Goal: Task Accomplishment & Management: Manage account settings

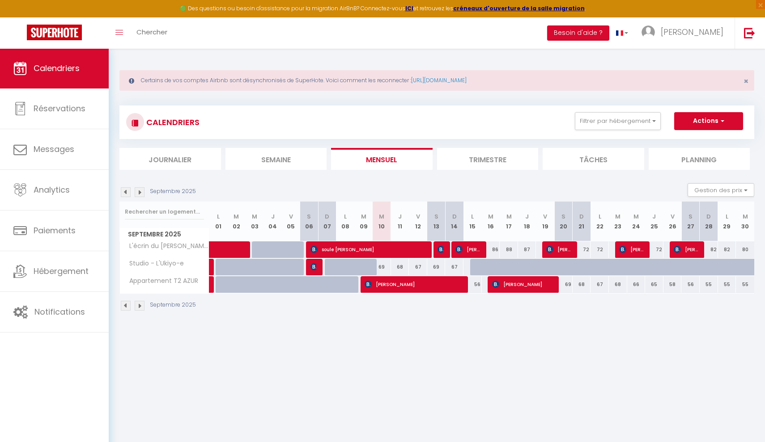
click at [384, 269] on div "69" at bounding box center [382, 267] width 18 height 17
type input "69"
type input "Mer 10 Septembre 2025"
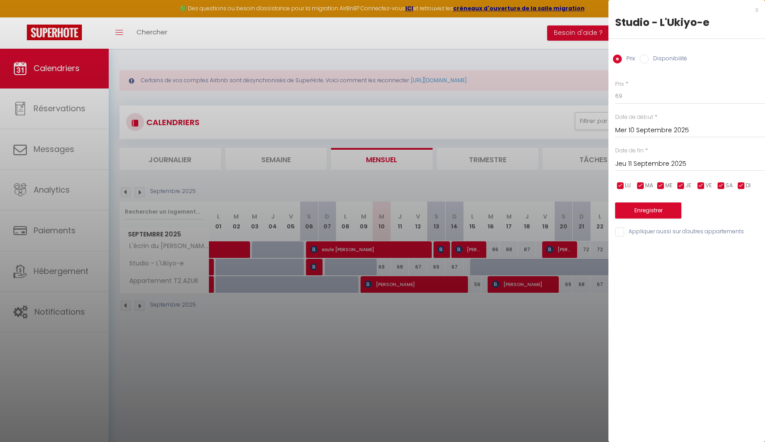
click at [619, 165] on input "Jeu 11 Septembre 2025" at bounding box center [690, 164] width 150 height 12
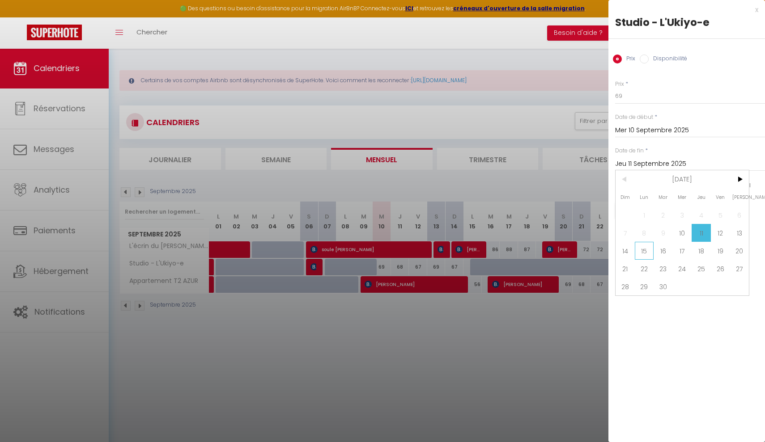
click at [647, 255] on span "15" at bounding box center [644, 251] width 19 height 18
type input "Lun 15 Septembre 2025"
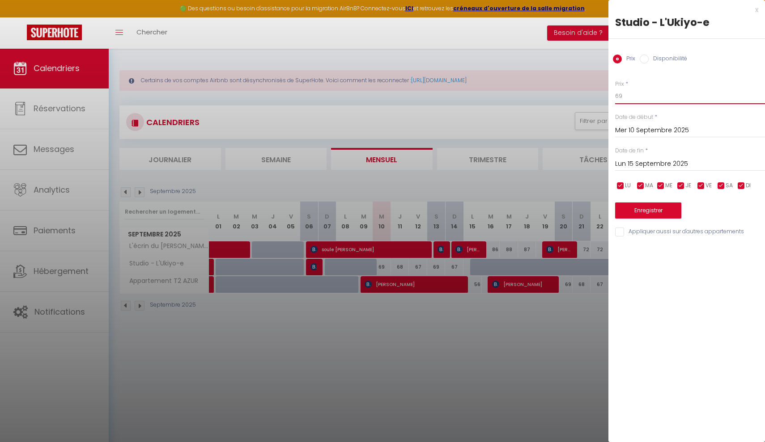
click at [626, 99] on input "69" at bounding box center [690, 96] width 150 height 16
type input "6"
type input "50"
click at [629, 207] on button "Enregistrer" at bounding box center [648, 211] width 66 height 16
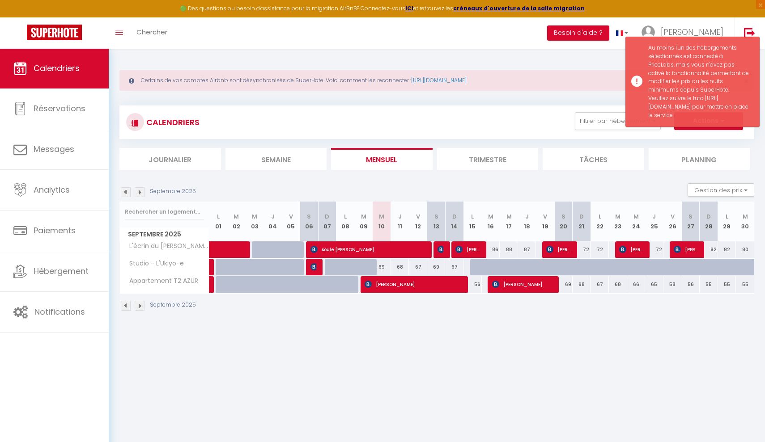
click at [445, 366] on body "🟢 Des questions ou besoin d'assistance pour la migration AirBnB? Connectez-vous…" at bounding box center [382, 269] width 765 height 442
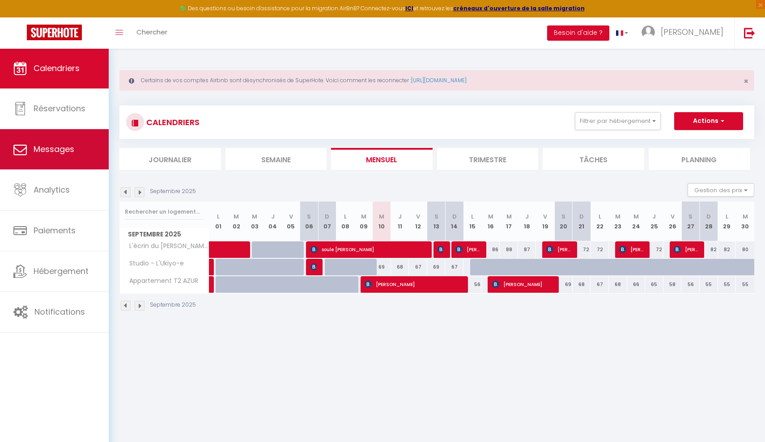
click at [82, 140] on link "Messages" at bounding box center [54, 149] width 109 height 40
select select "message"
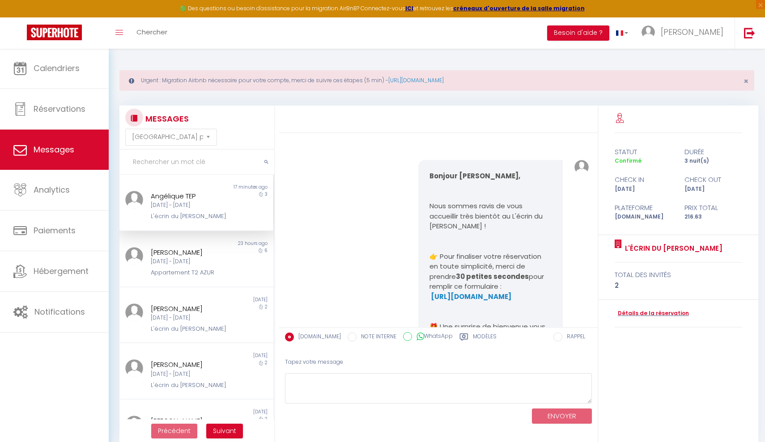
scroll to position [3268, 0]
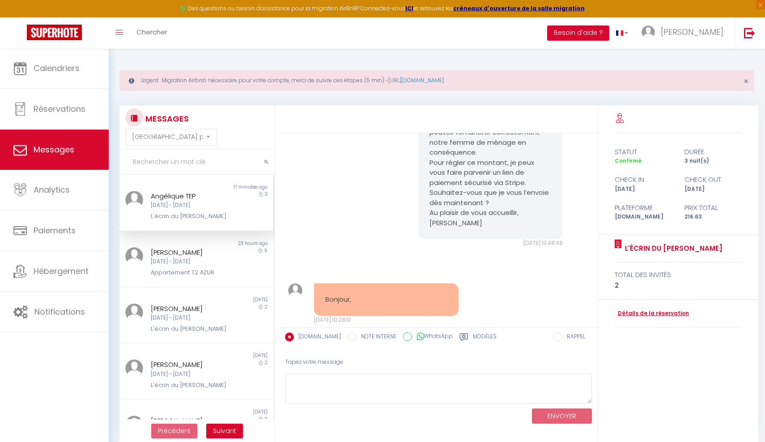
click at [631, 311] on link "Détails de la réservation" at bounding box center [651, 313] width 74 height 8
select select
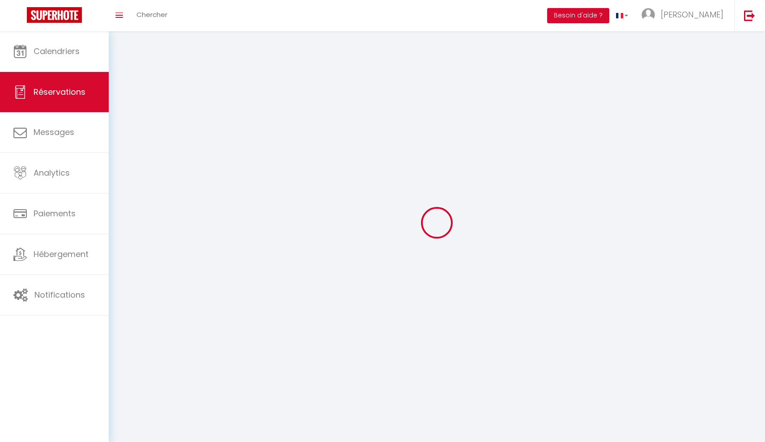
select select
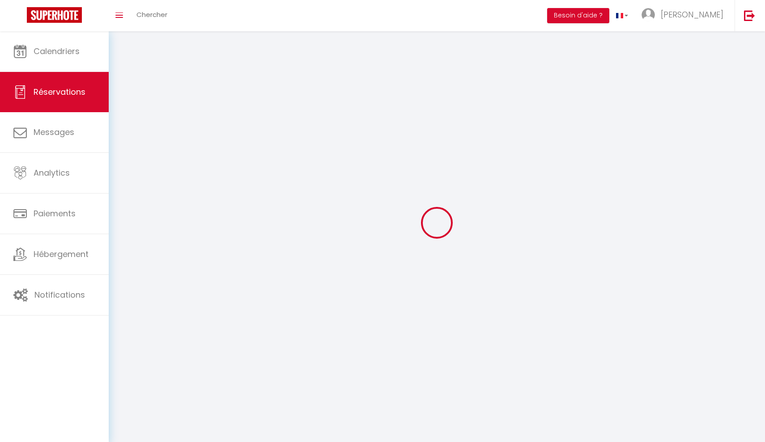
select select
checkbox input "false"
select select
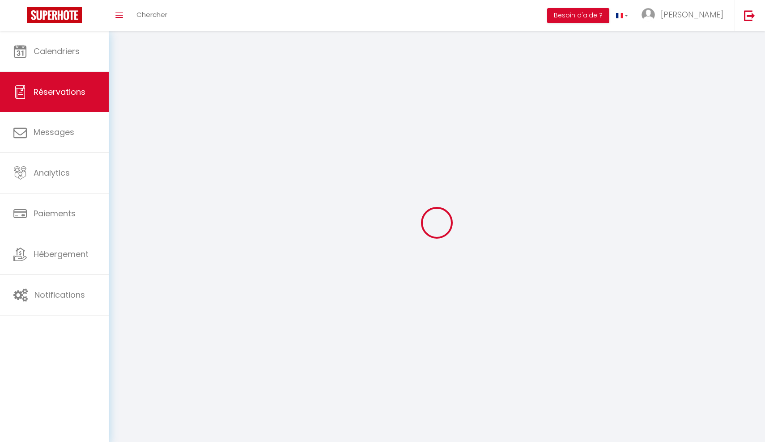
select select
checkbox input "false"
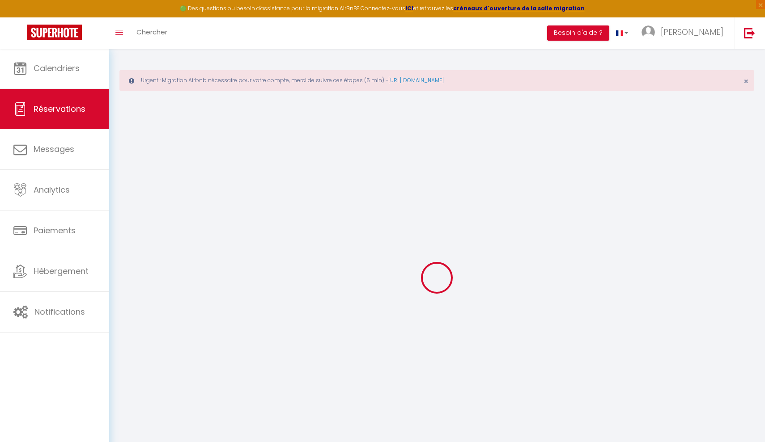
select select
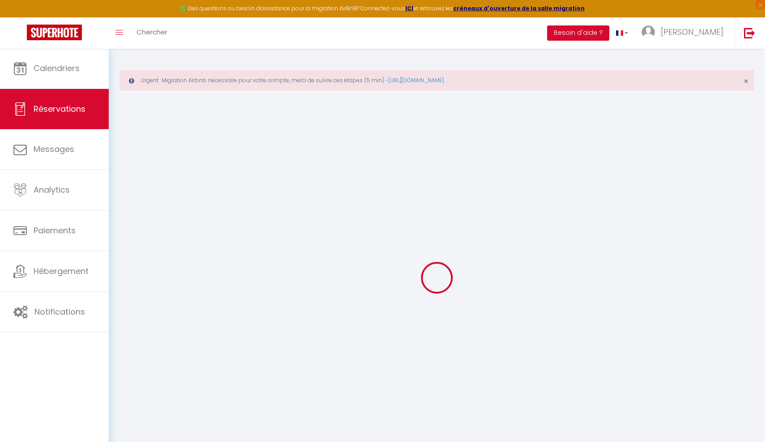
select select
checkbox input "false"
select select
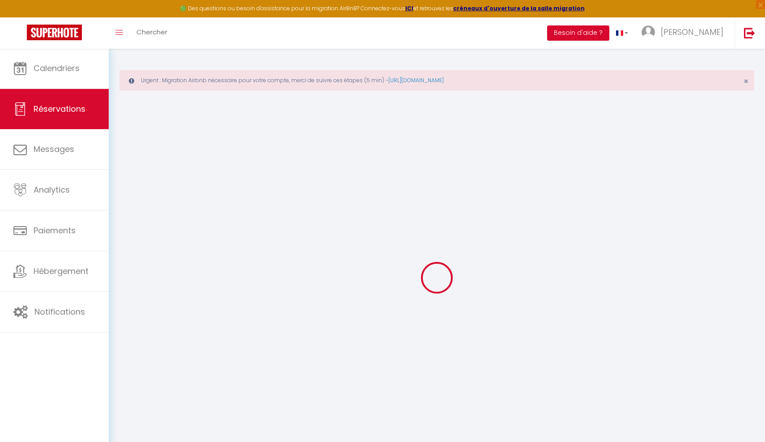
select select
checkbox input "false"
select select
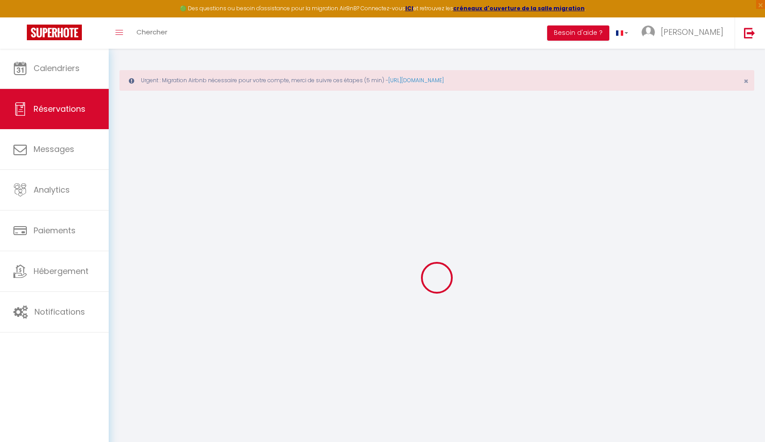
type input "Angélique"
type input "TEP"
type input "[EMAIL_ADDRESS][DOMAIN_NAME]"
type input "[PHONE_NUMBER]"
select select "FR"
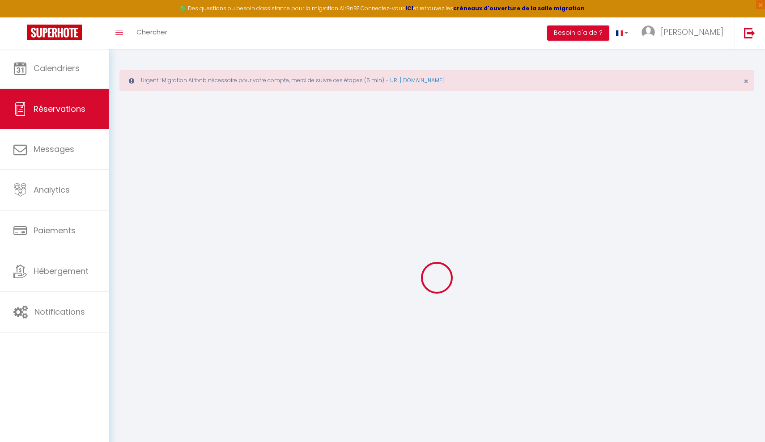
type input "30.87"
type input "3.03"
select select "72211"
select select "1"
select select
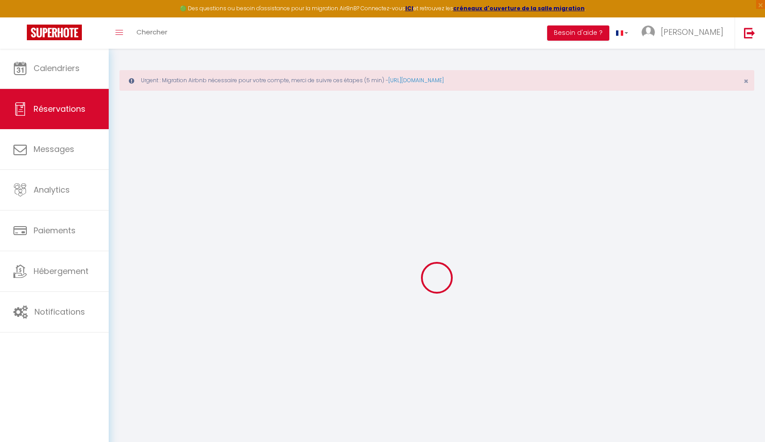
select select
type input "2"
select select "12"
select select
type input "165.78"
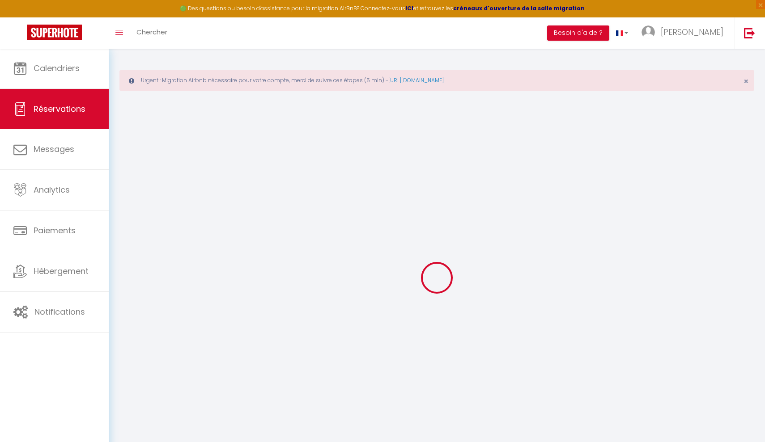
checkbox input "false"
type input "0"
select select "2"
type input "50"
type input "0"
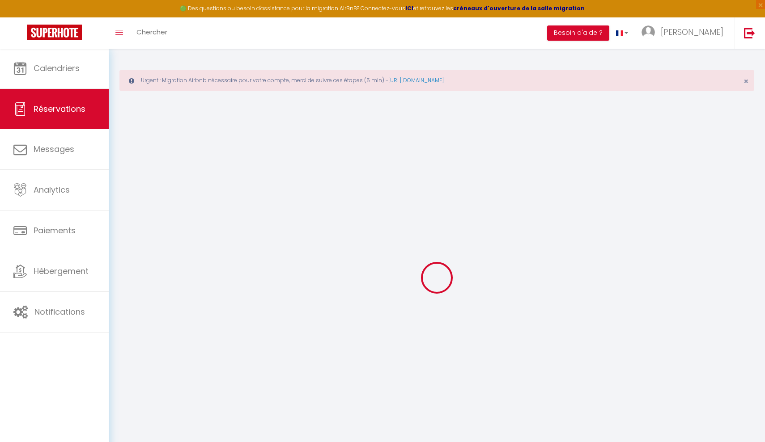
type input "0"
select select
select select "14"
checkbox input "false"
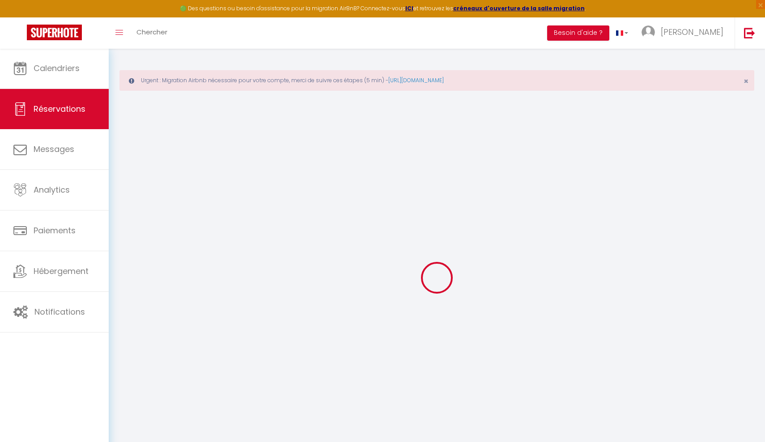
select select
checkbox input "false"
select select
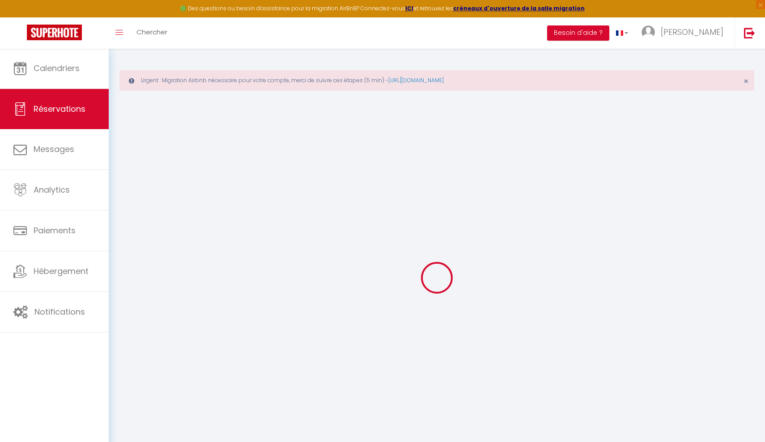
checkbox input "false"
select select
checkbox input "false"
type textarea "** THIS RESERVATION HAS BEEN PRE-PAID ** BOOKING NOTE : Payment charge is EUR 3…"
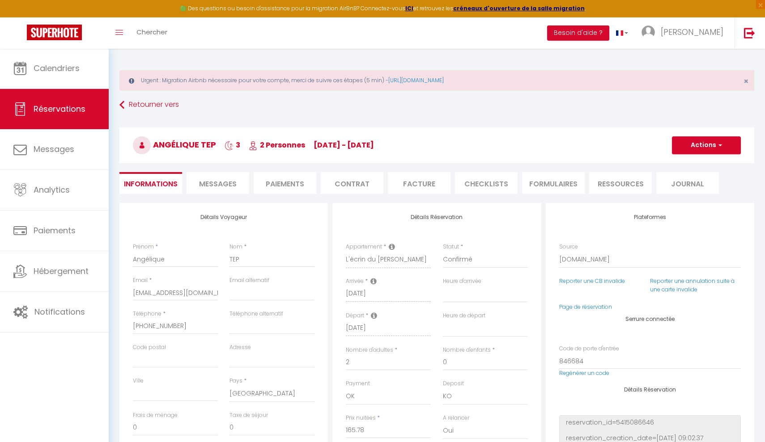
type input "40"
type input "10.85"
select select
checkbox input "false"
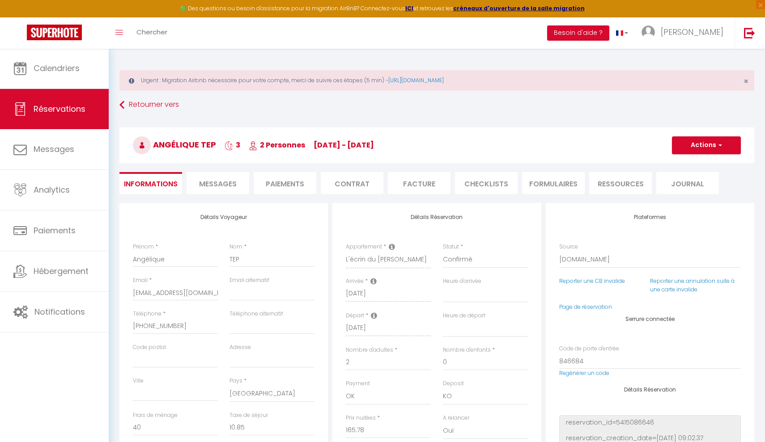
select select
click at [415, 186] on li "Facture" at bounding box center [419, 183] width 63 height 22
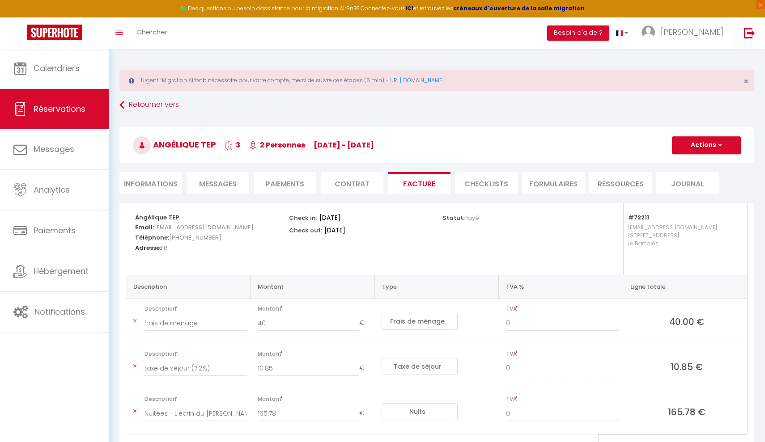
click at [352, 186] on li "Contrat" at bounding box center [352, 183] width 63 height 22
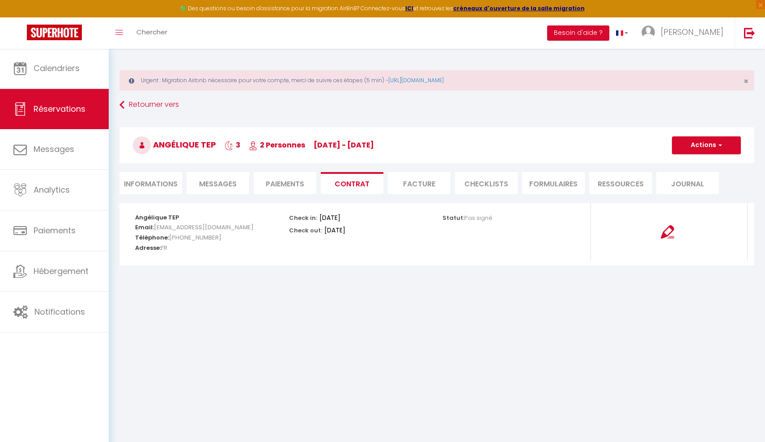
click at [294, 182] on li "Paiements" at bounding box center [285, 183] width 63 height 22
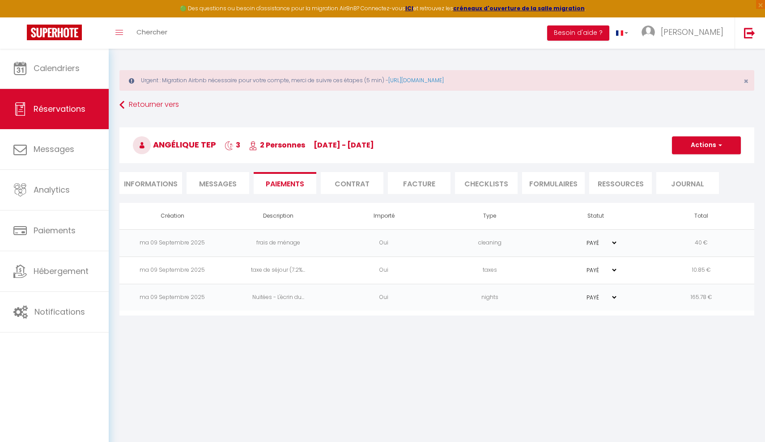
click at [698, 143] on button "Actions" at bounding box center [706, 145] width 69 height 18
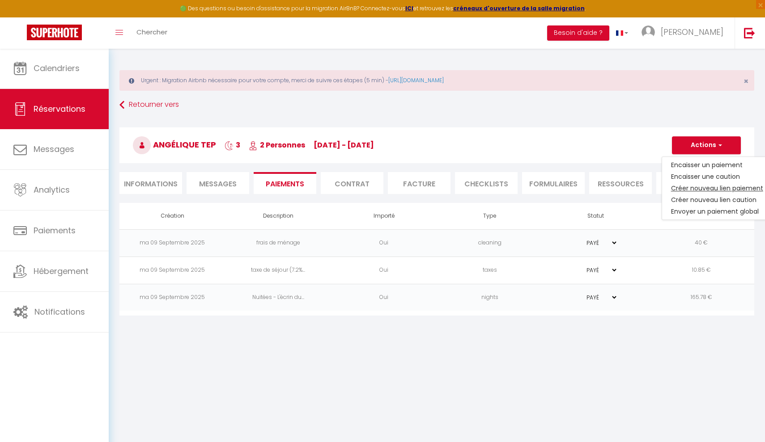
click at [690, 188] on link "Créer nouveau lien paiement" at bounding box center [717, 188] width 110 height 12
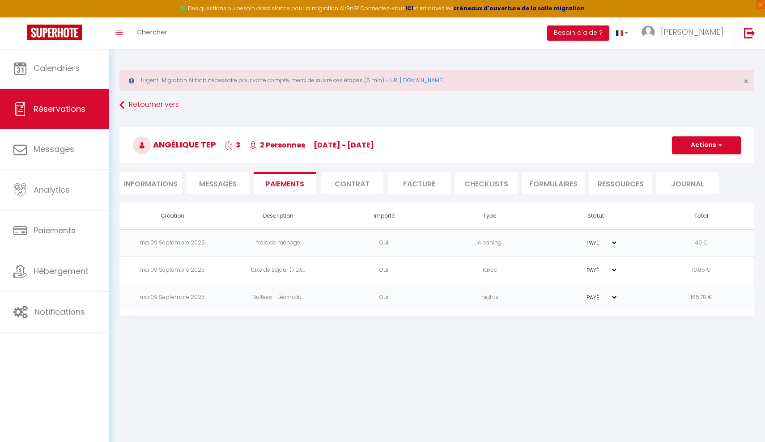
select select "nights"
type input "[EMAIL_ADDRESS][DOMAIN_NAME]"
select select "15072"
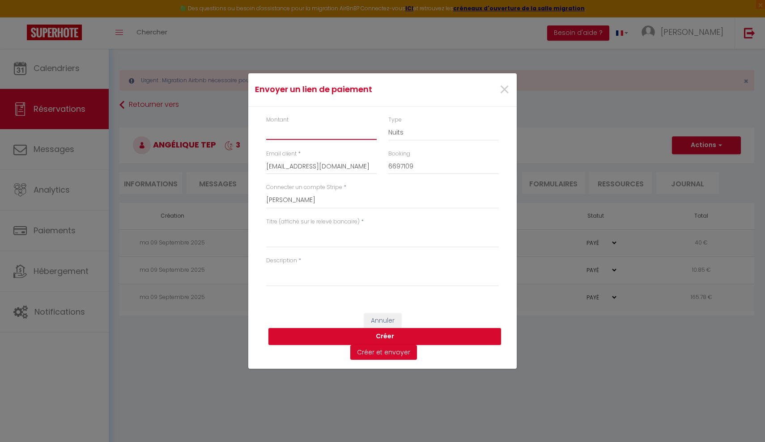
click at [297, 133] on input "Montant" at bounding box center [321, 132] width 110 height 16
type input "20"
click at [305, 238] on textarea "Titre (affiché sur le relevé bancaire)" at bounding box center [382, 236] width 233 height 21
type textarea "P"
type textarea "Supplément frais ménage [PERSON_NAME]"
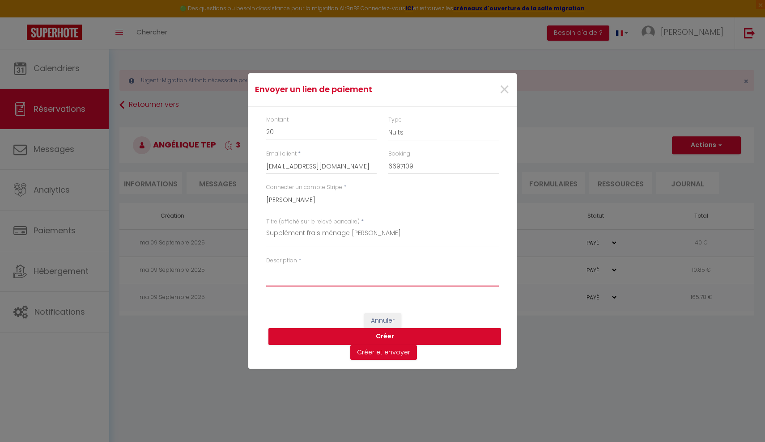
click at [279, 279] on textarea "Description" at bounding box center [382, 275] width 233 height 21
drag, startPoint x: 266, startPoint y: 233, endPoint x: 379, endPoint y: 239, distance: 113.3
click at [379, 239] on textarea "Supplément frais ménage [PERSON_NAME]" at bounding box center [382, 236] width 233 height 21
click at [313, 280] on textarea "Description" at bounding box center [382, 275] width 233 height 21
paste textarea "Supplément frais ménage [PERSON_NAME]"
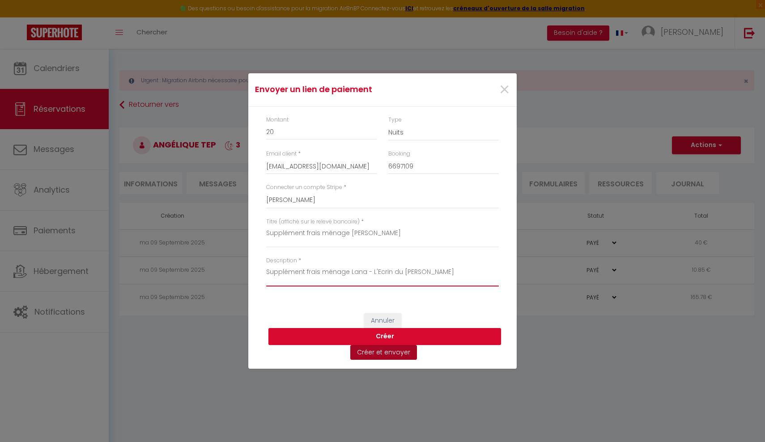
type textarea "Supplément frais ménage Lana - L'Ecrin du [PERSON_NAME]"
click at [370, 355] on button "Créer et envoyer" at bounding box center [383, 352] width 67 height 15
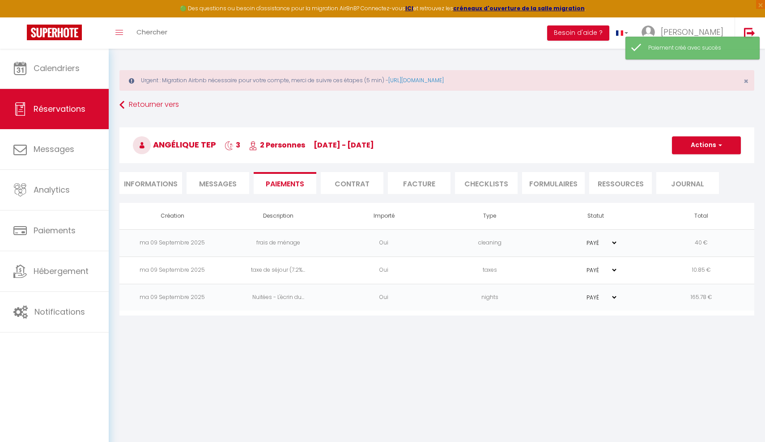
select select "fr"
type input "[EMAIL_ADDRESS][DOMAIN_NAME]"
type input "Demande de paiement"
type textarea "Bonjour, Nous vous invitons à cliquer sur le lien ci-dessous pour effectuer le …"
select select "0"
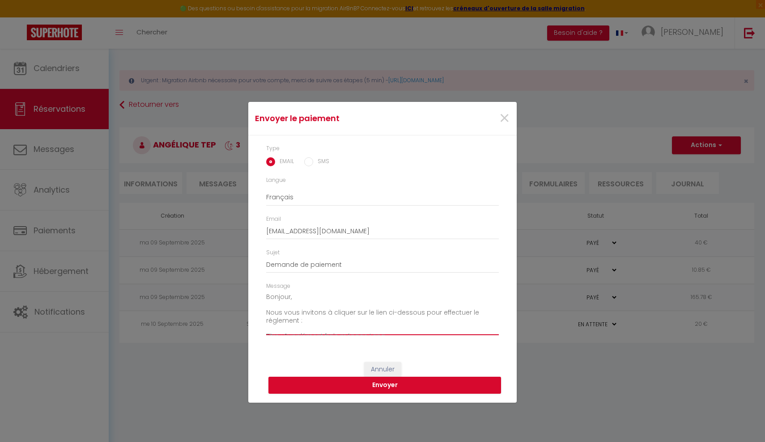
click at [289, 298] on textarea "Bonjour, Nous vous invitons à cliquer sur le lien ci-dessous pour effectuer le …" at bounding box center [382, 312] width 233 height 45
click at [315, 321] on textarea "Bonjour [PERSON_NAME], Nous vous invitons à cliquer sur le lien ci-dessous pour…" at bounding box center [382, 312] width 233 height 45
type textarea "Bonjour [PERSON_NAME], Nous vous invitons à cliquer sur le lien ci-dessous pour…"
click at [343, 381] on button "Envoyer" at bounding box center [384, 385] width 233 height 17
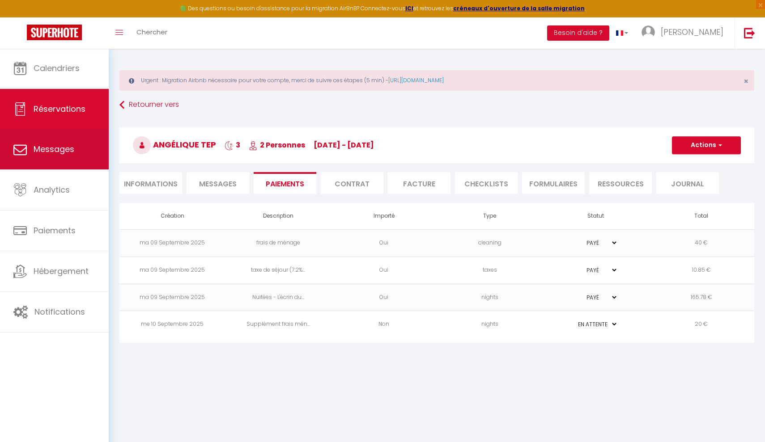
click at [62, 157] on link "Messages" at bounding box center [54, 149] width 109 height 40
select select "message"
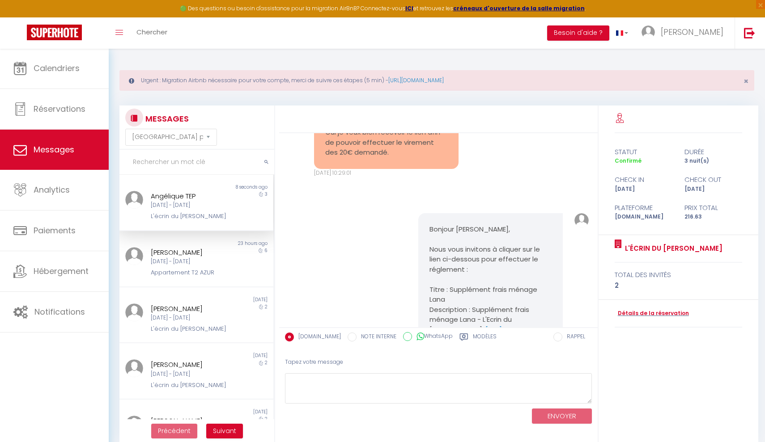
scroll to position [3511, 0]
